Goal: Information Seeking & Learning: Understand process/instructions

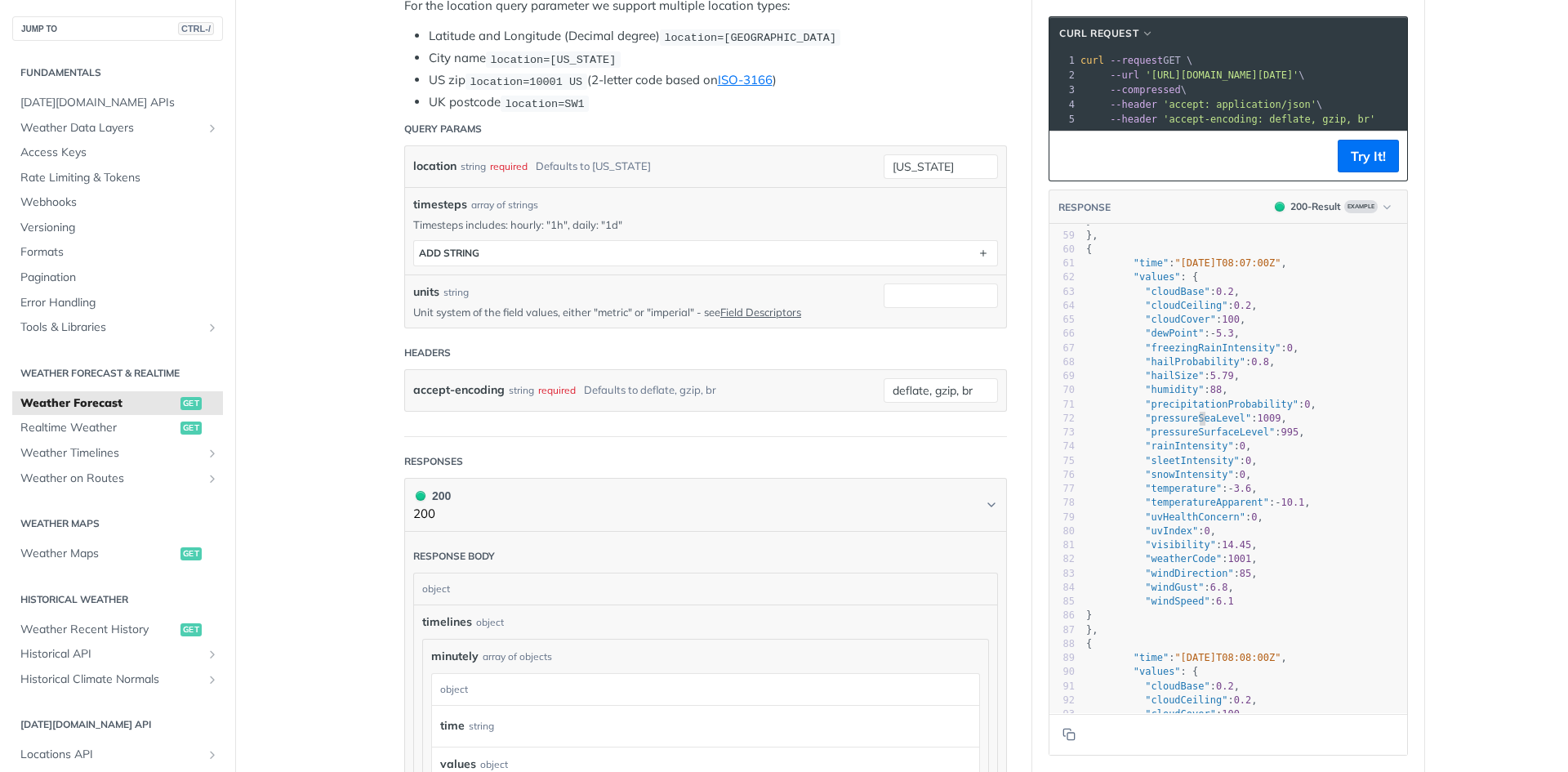
click at [1191, 424] on span ""pressureSeaLevel"" at bounding box center [1198, 418] width 106 height 11
type textarea ""pressureSeaLevel": 1009,"
click at [1191, 424] on span ""pressureSeaLevel"" at bounding box center [1198, 418] width 106 height 11
click at [1171, 581] on pre ""windDirection" : 85 ," at bounding box center [1245, 574] width 325 height 14
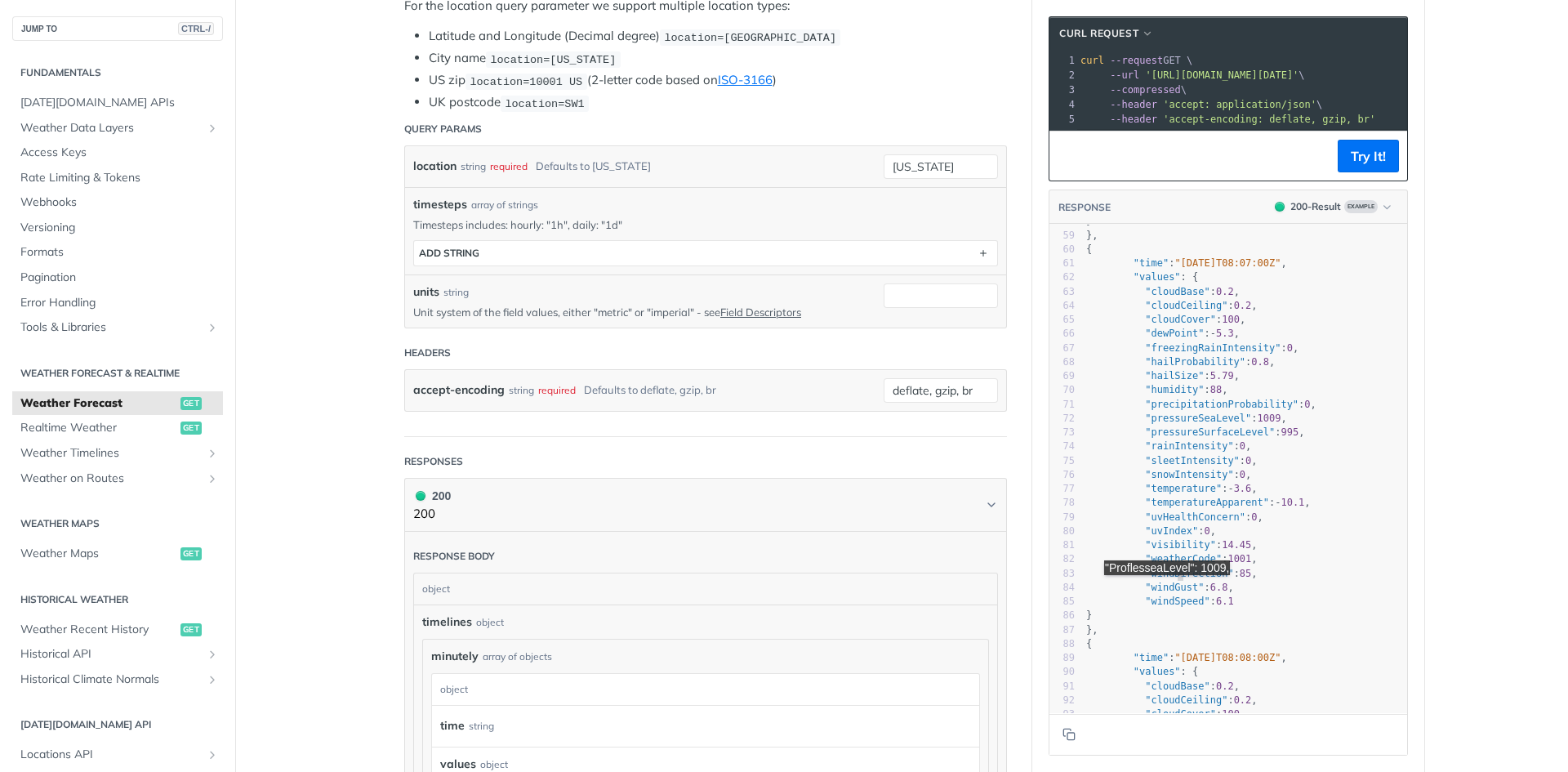
type textarea "windDirection"
click at [1171, 581] on pre ""windDirection" : 85 ," at bounding box center [1245, 574] width 325 height 14
click at [477, 102] on li "UK postcode location=SW1" at bounding box center [718, 103] width 578 height 19
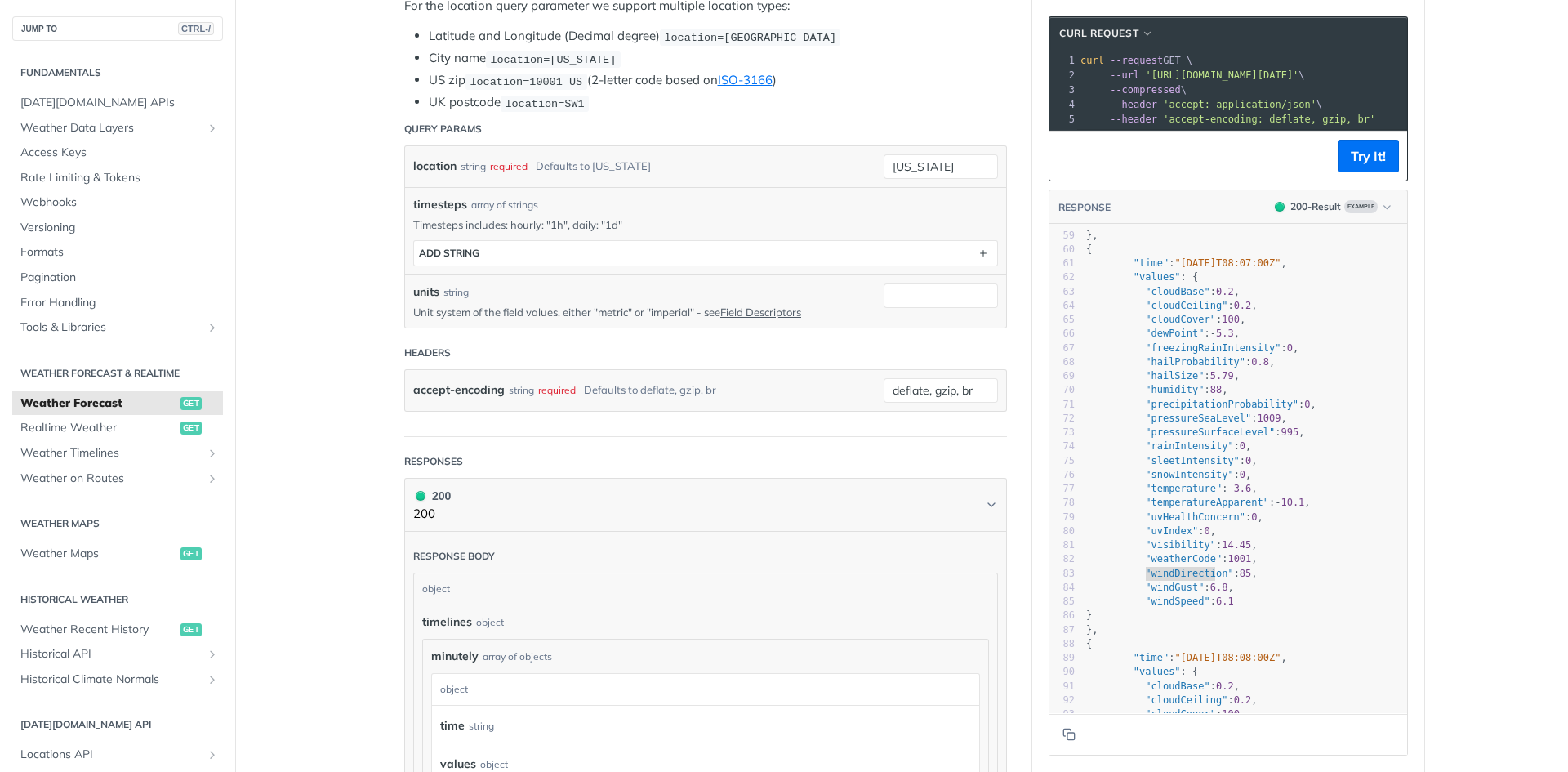
click at [387, 331] on article "Weather Forecast get [URL][DOMAIN_NAME][DATE] /weather/forecast Log in to see f…" at bounding box center [706, 695] width 653 height 2033
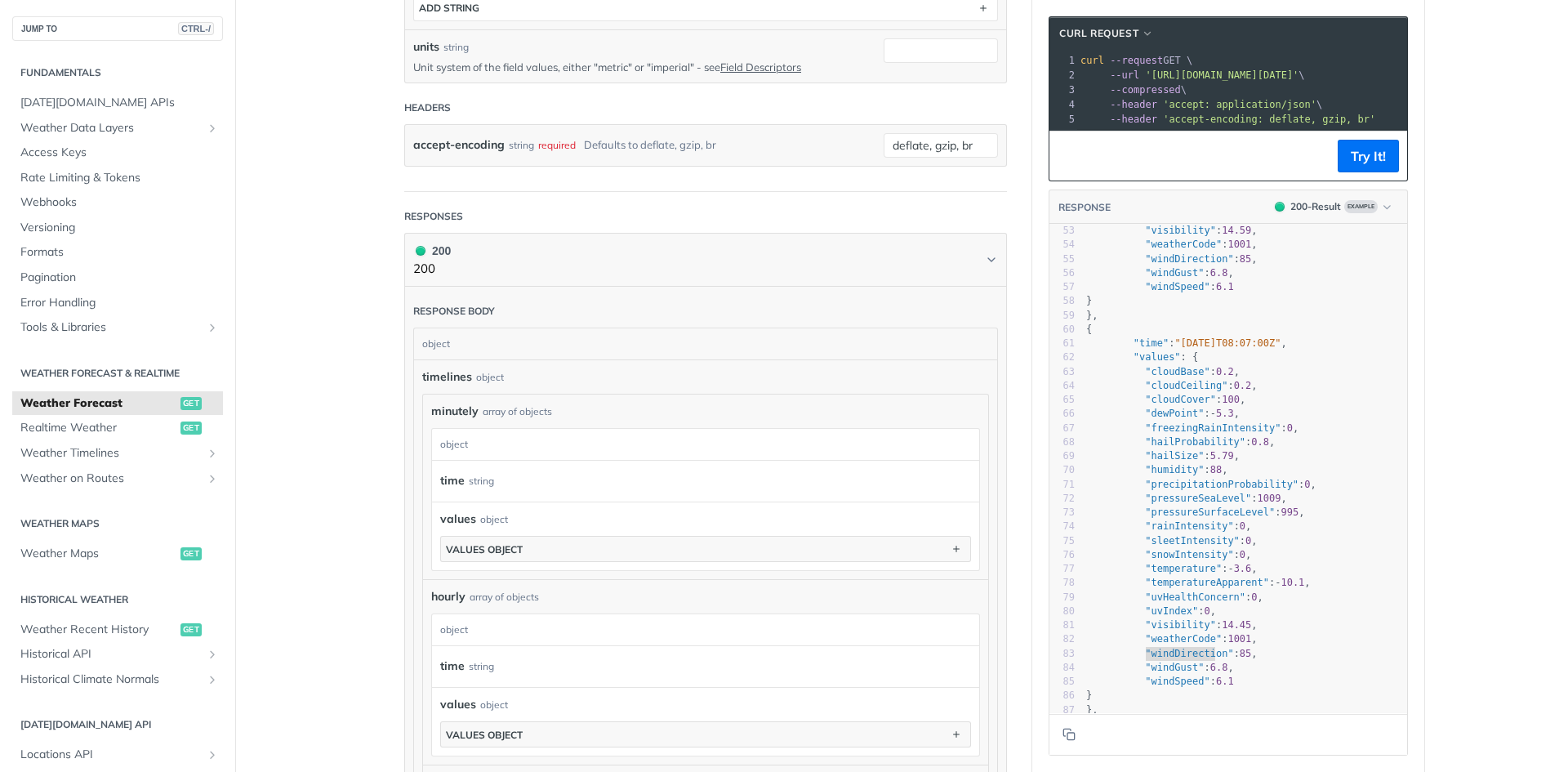
scroll to position [654, 0]
